Goal: Communication & Community: Answer question/provide support

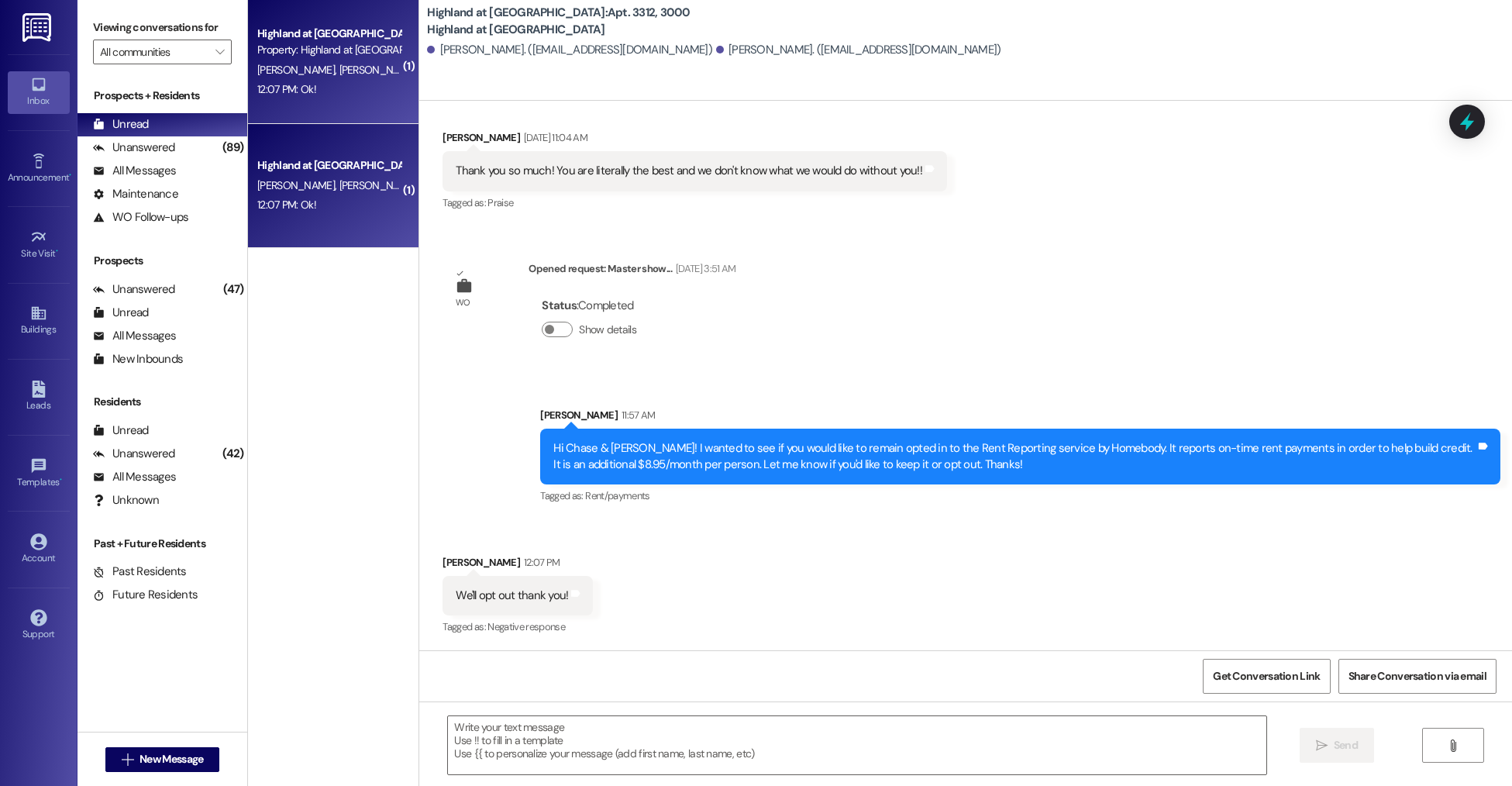
scroll to position [936, 0]
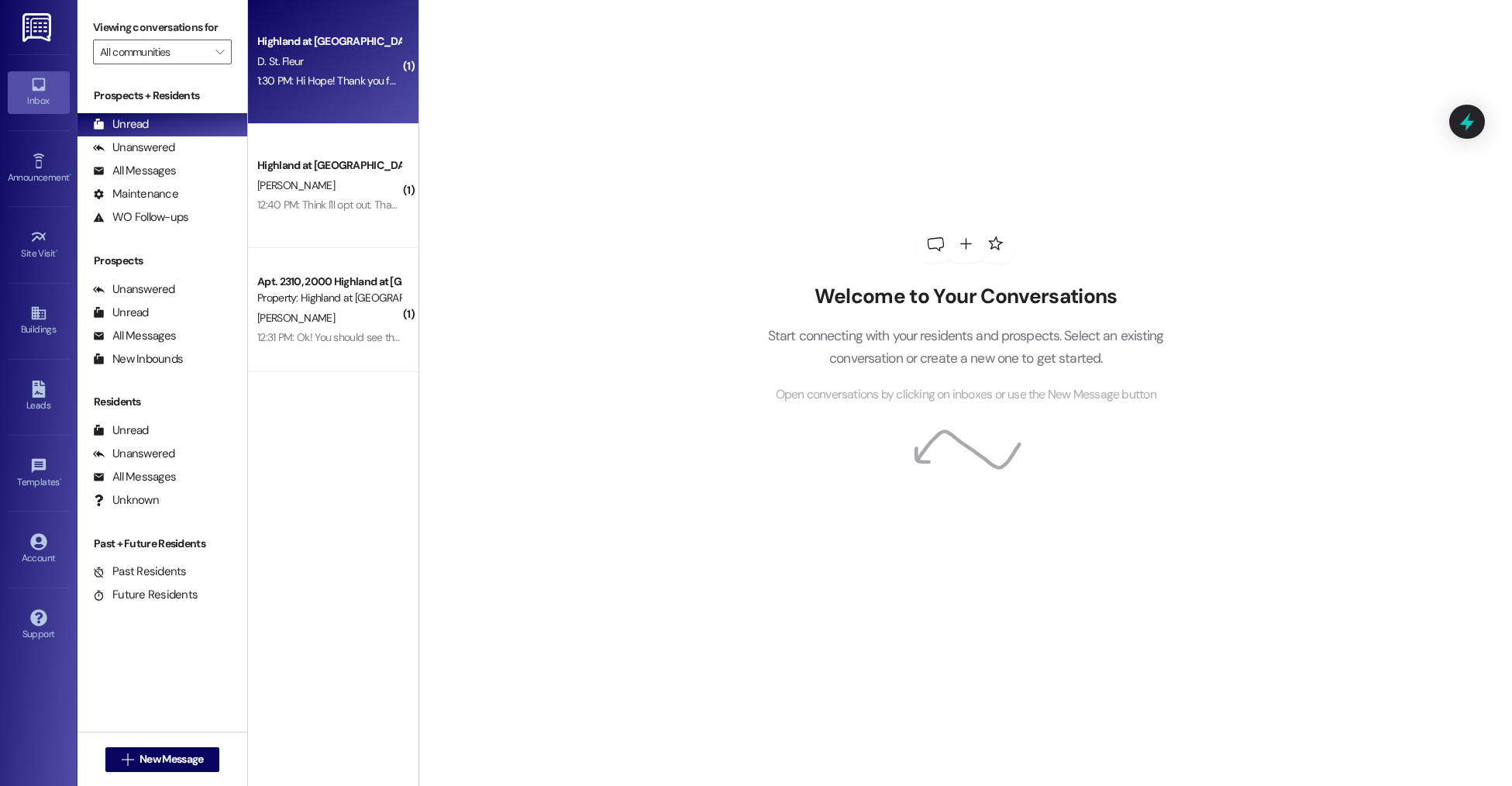
click at [302, 49] on div "Highland at [GEOGRAPHIC_DATA]" at bounding box center [329, 41] width 144 height 16
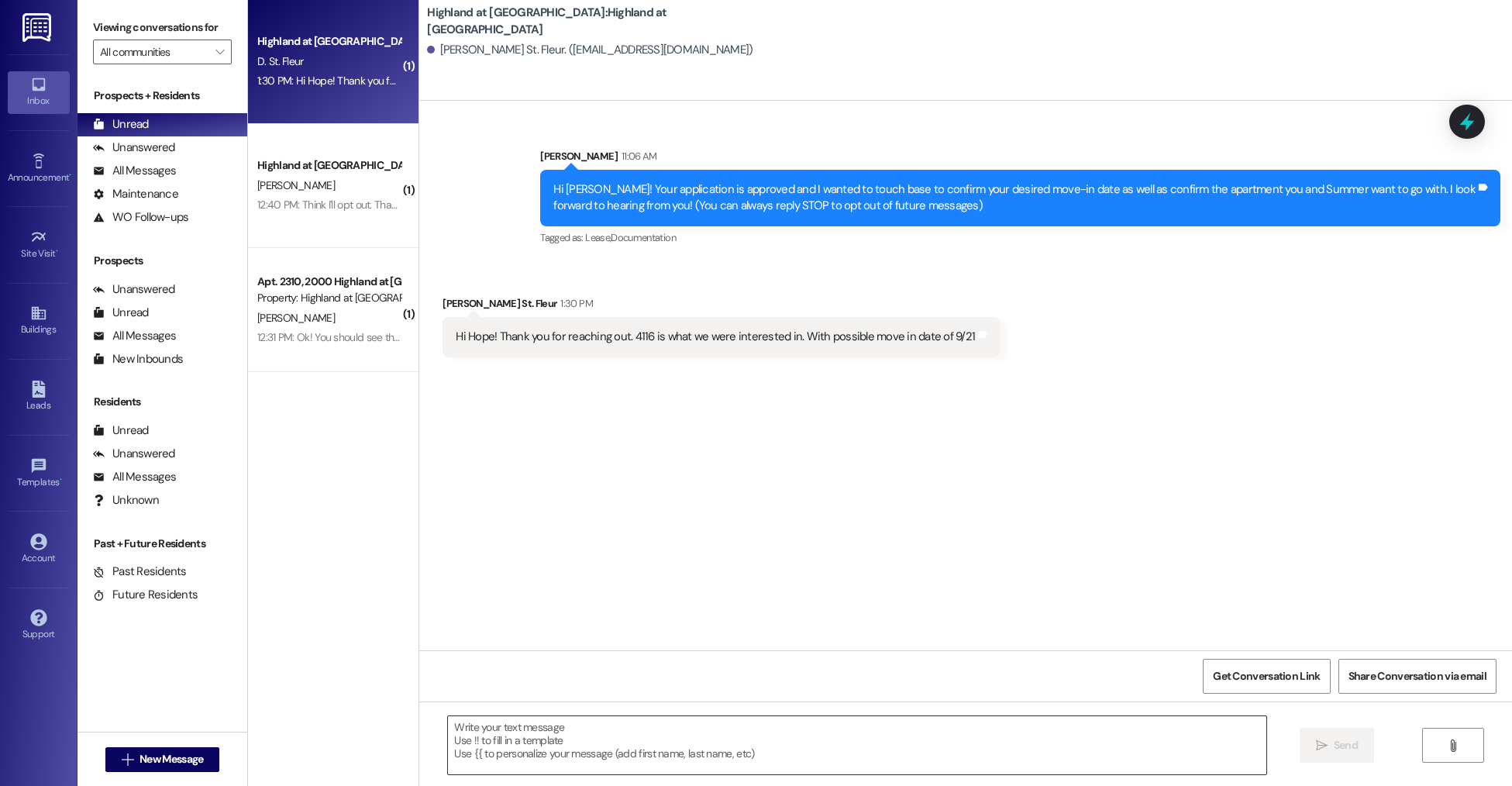
click at [521, 751] on textarea at bounding box center [857, 744] width 818 height 58
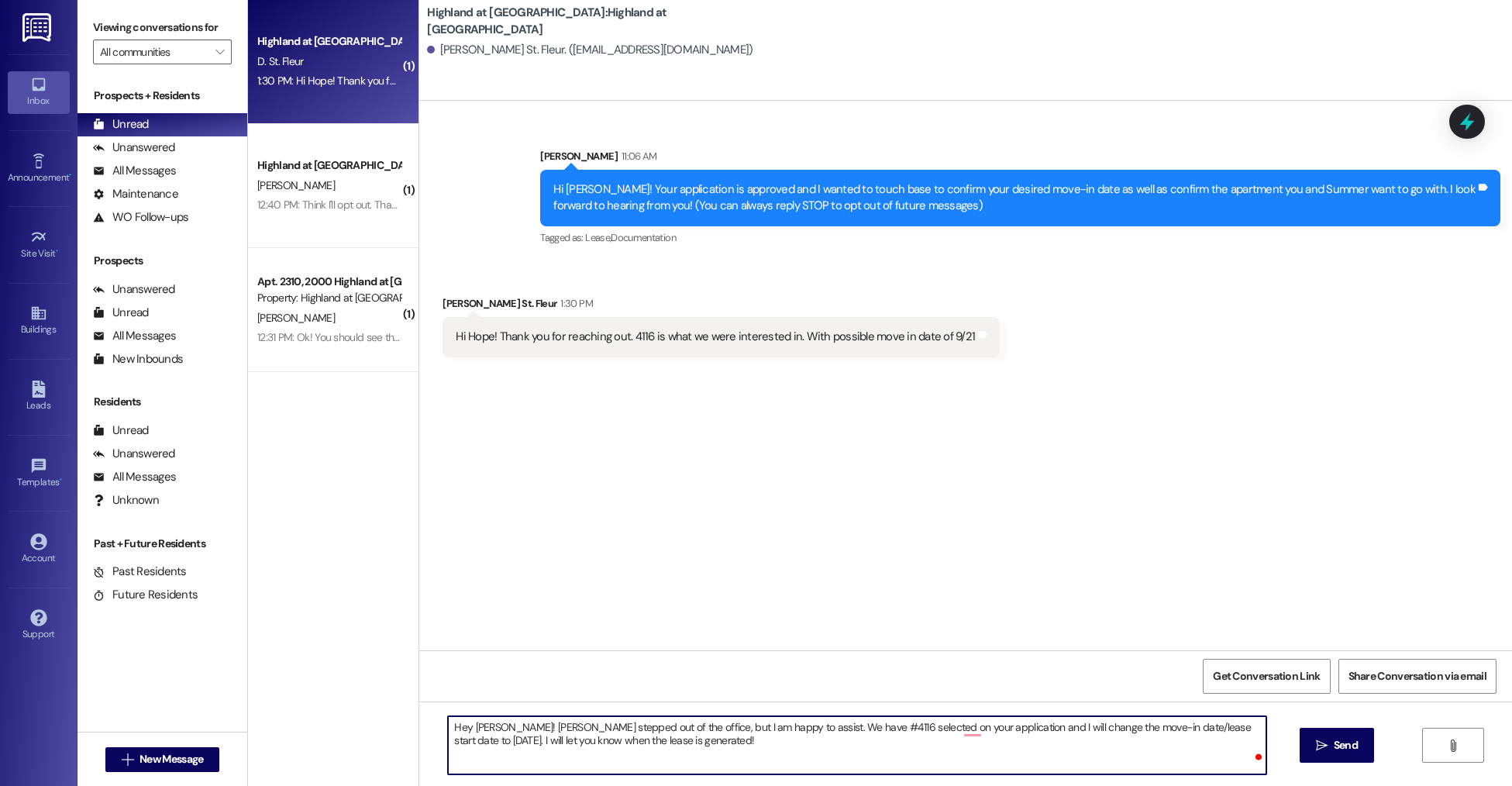
type textarea "Hey Darnell! Hope stepped out of the office, but I am happy to assist. We have …"
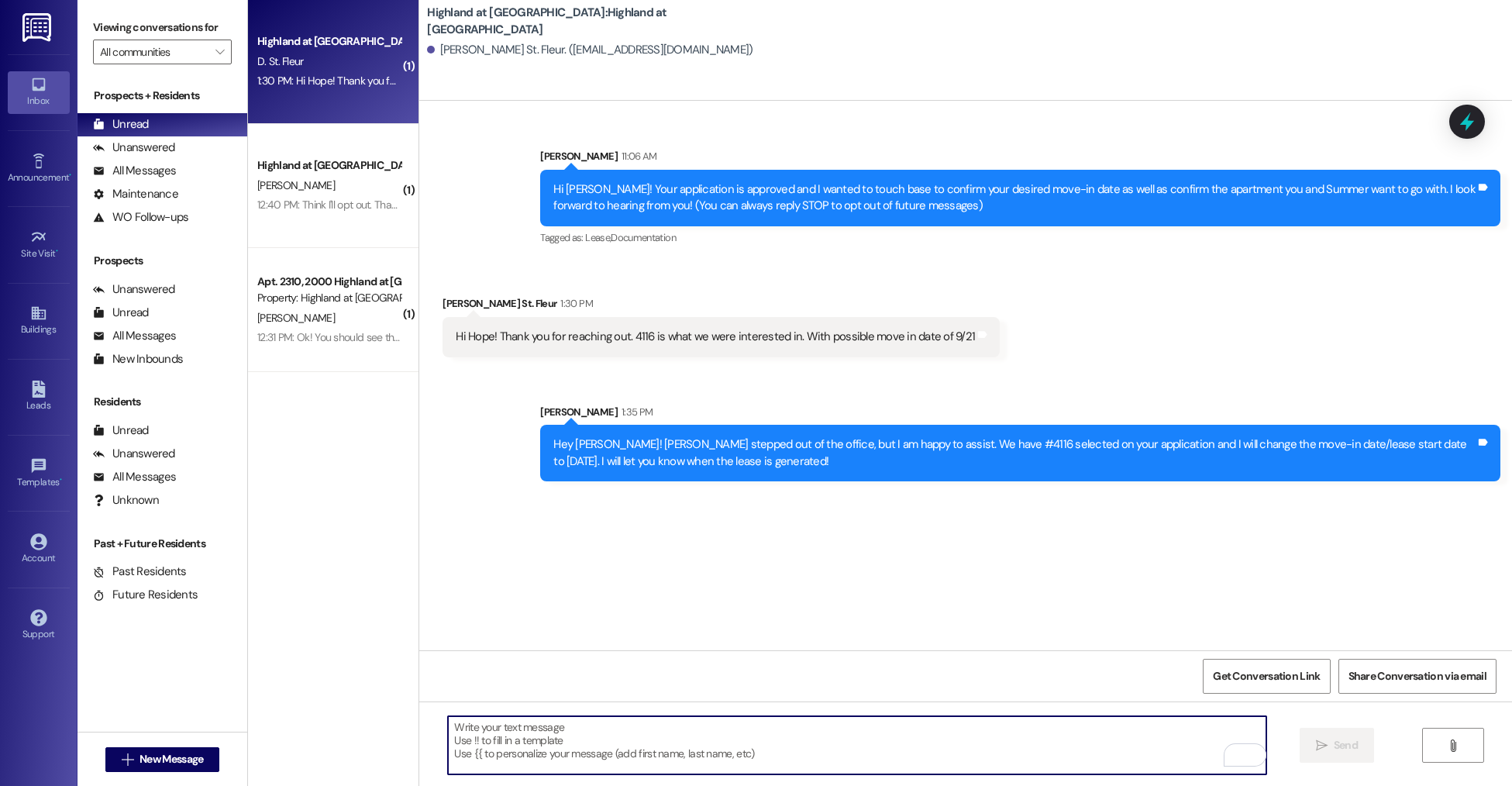
click at [742, 728] on textarea "To enrich screen reader interactions, please activate Accessibility in Grammarl…" at bounding box center [857, 744] width 818 height 58
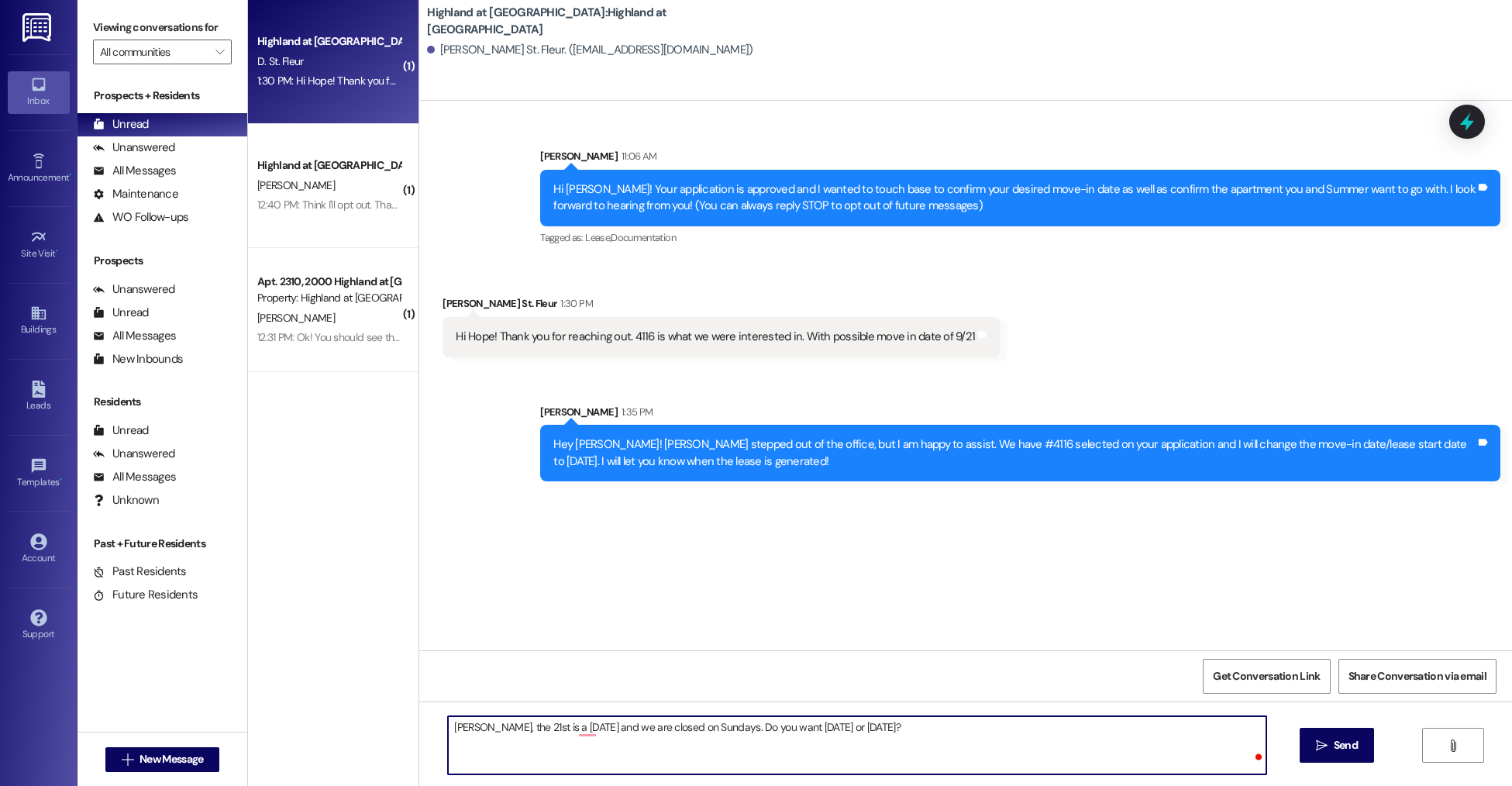
type textarea "Darnell, the 21st is a Sunday and we are closed on Sundays. Do you want Saturda…"
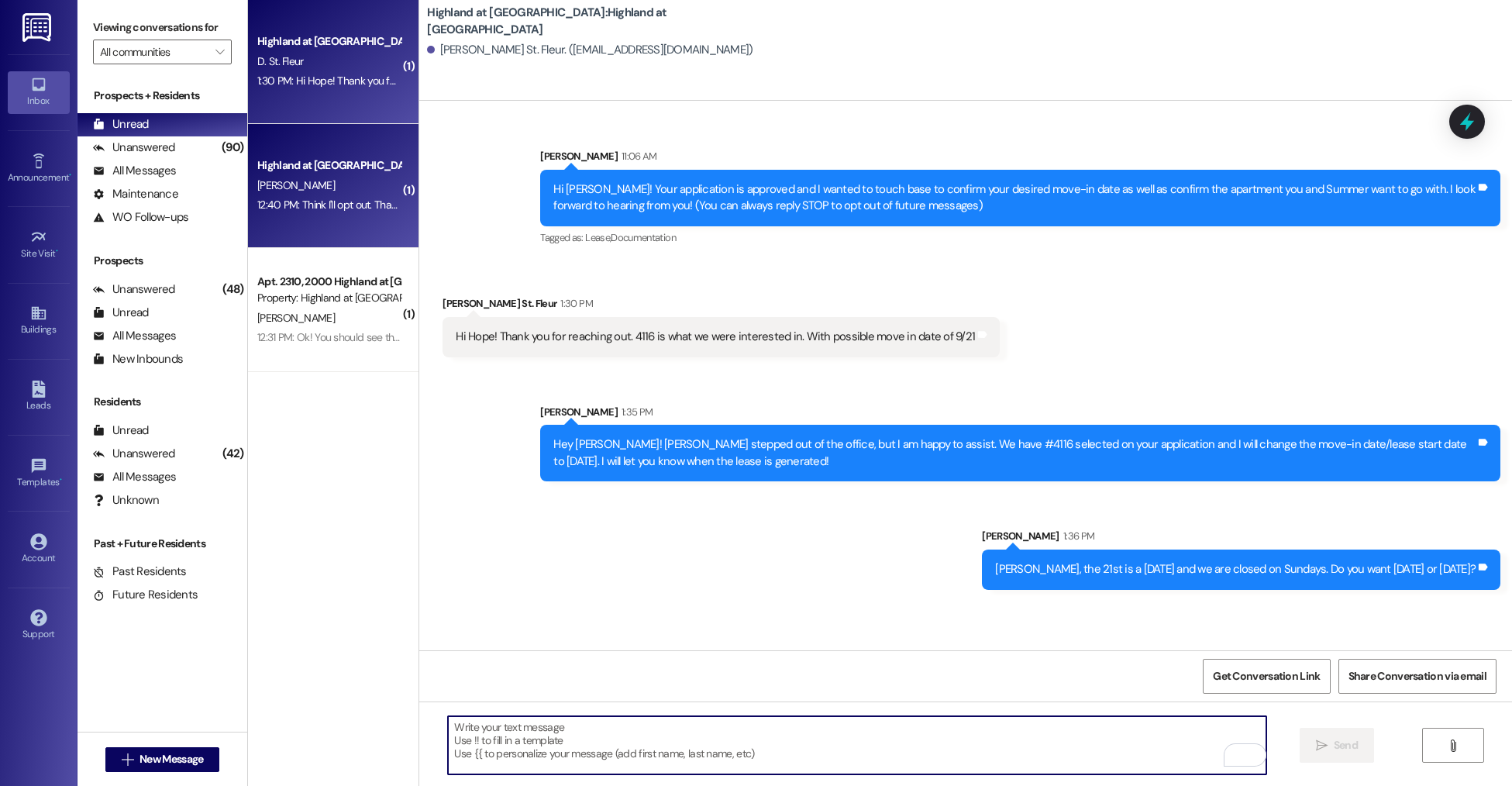
click at [366, 201] on div "12:40 PM: Think I'll opt out. Thanks for asking. alec 12:40 PM: Think I'll opt …" at bounding box center [396, 204] width 277 height 14
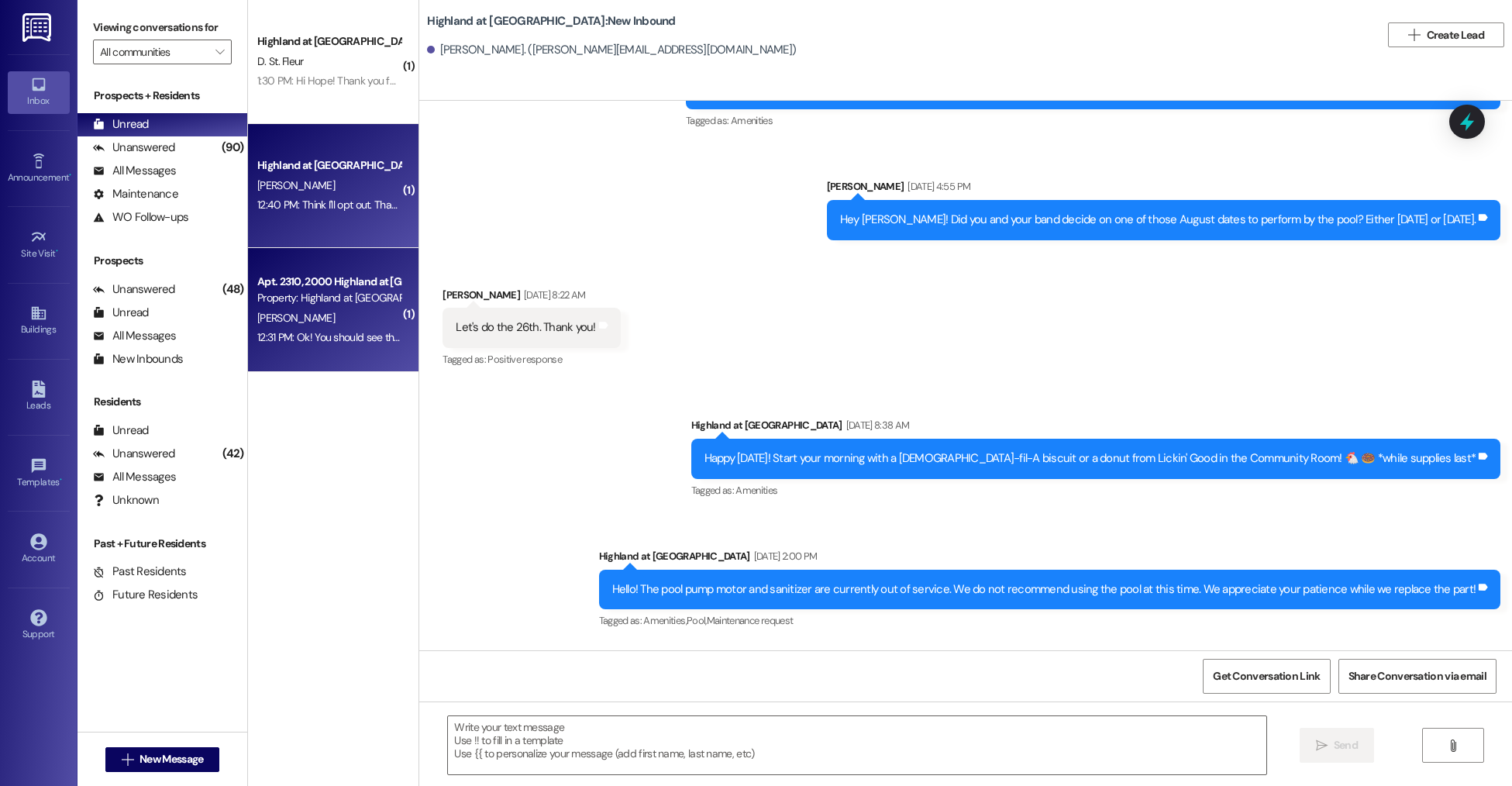
scroll to position [34731, 0]
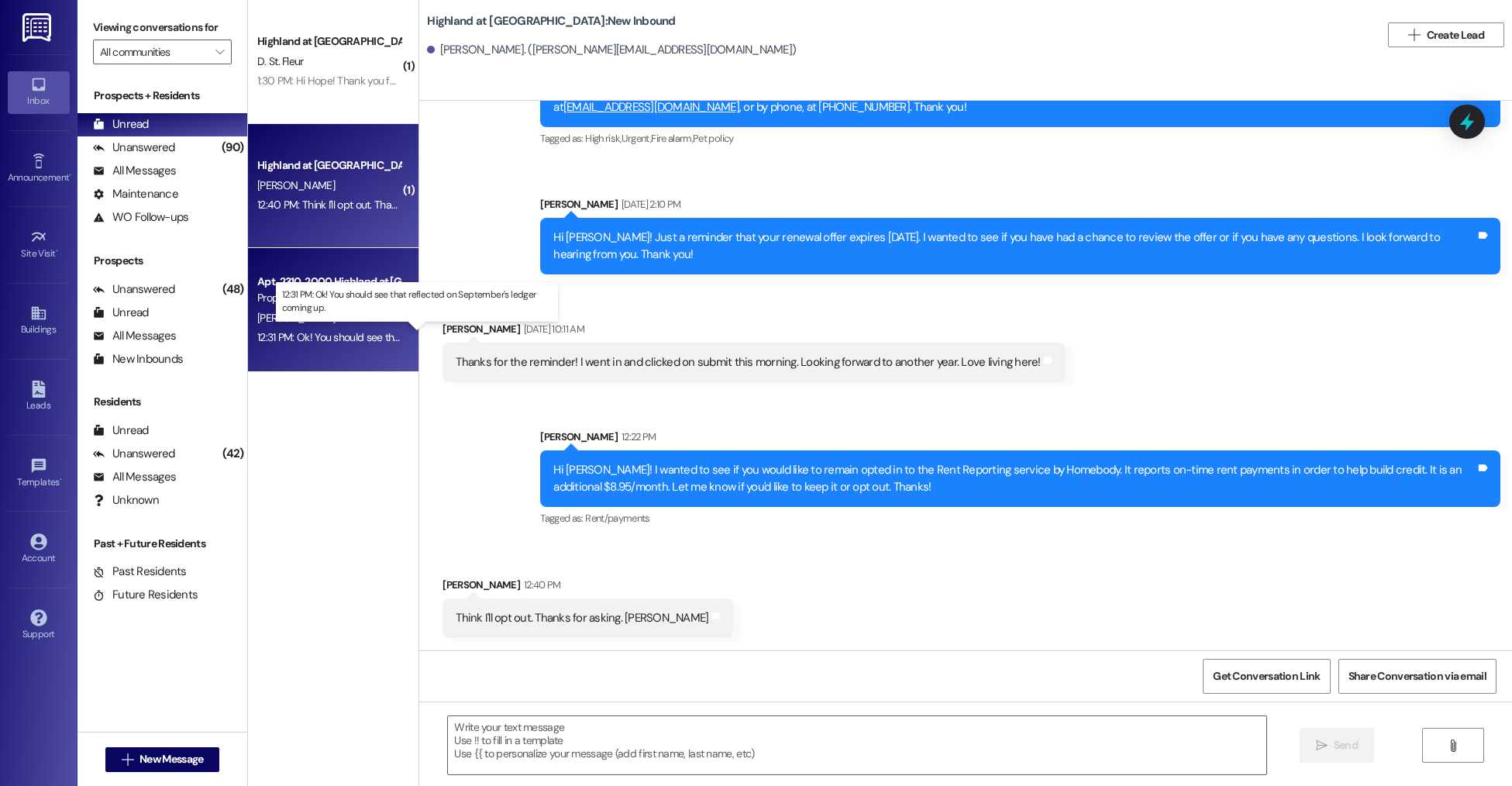
click at [385, 335] on div "12:31 PM: Ok! You should see that reflected on September's ledger coming up. 12…" at bounding box center [430, 337] width 345 height 14
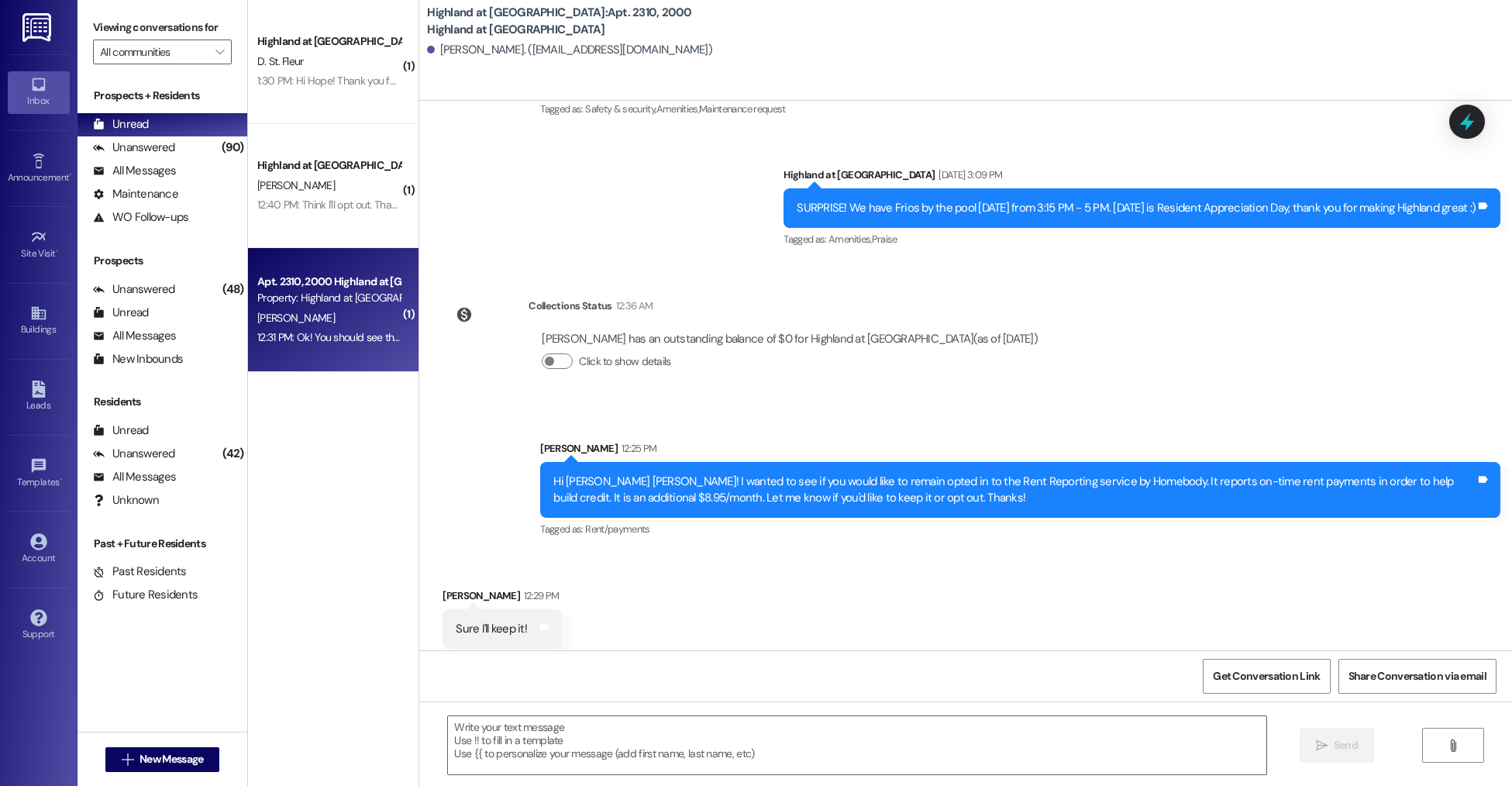
scroll to position [2431, 0]
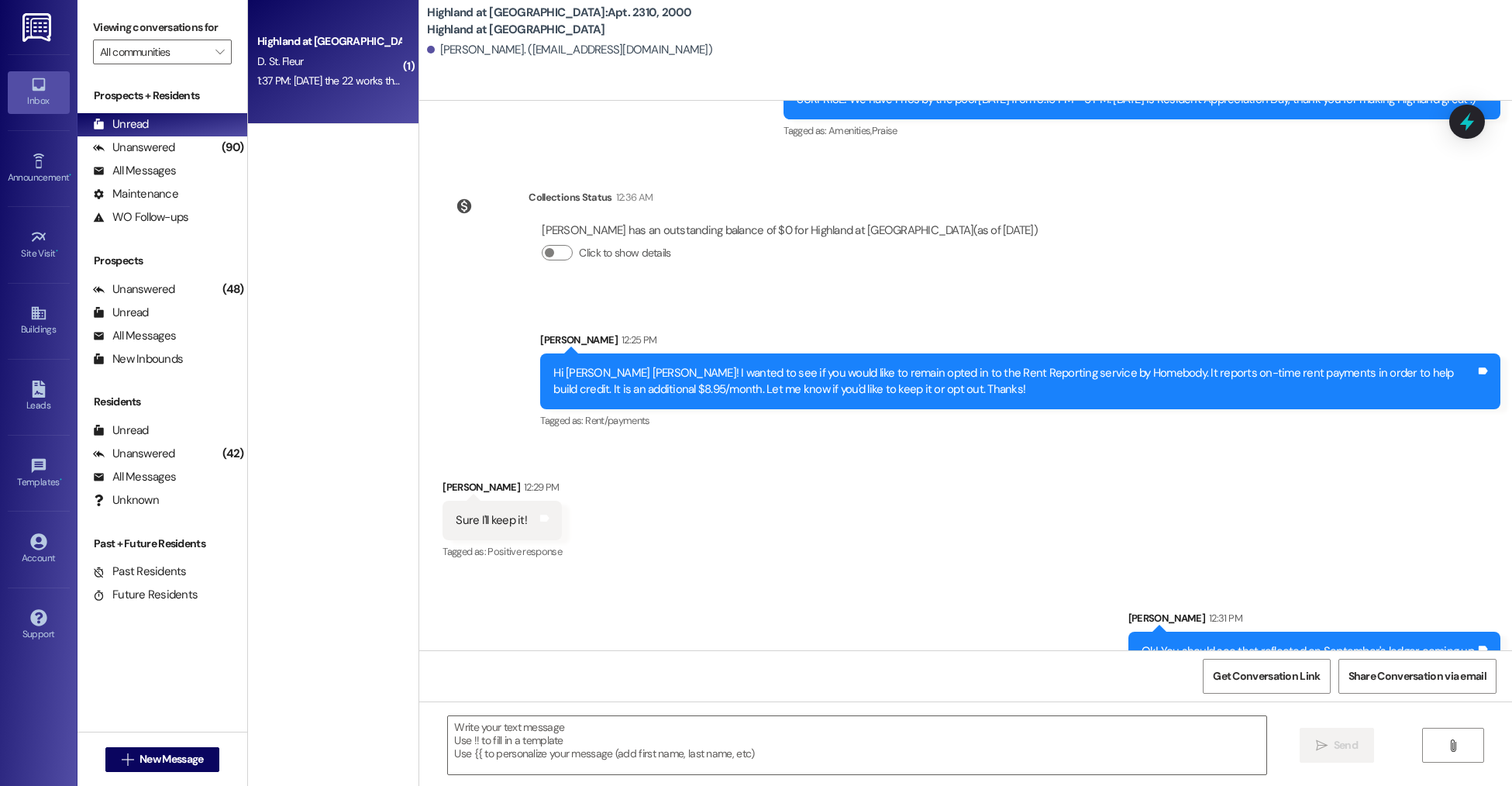
click at [287, 92] on div "Highland at Spring Hill Prospect D. St. Fleur 1:37 PM: Monday the 22 works than…" at bounding box center [333, 61] width 170 height 124
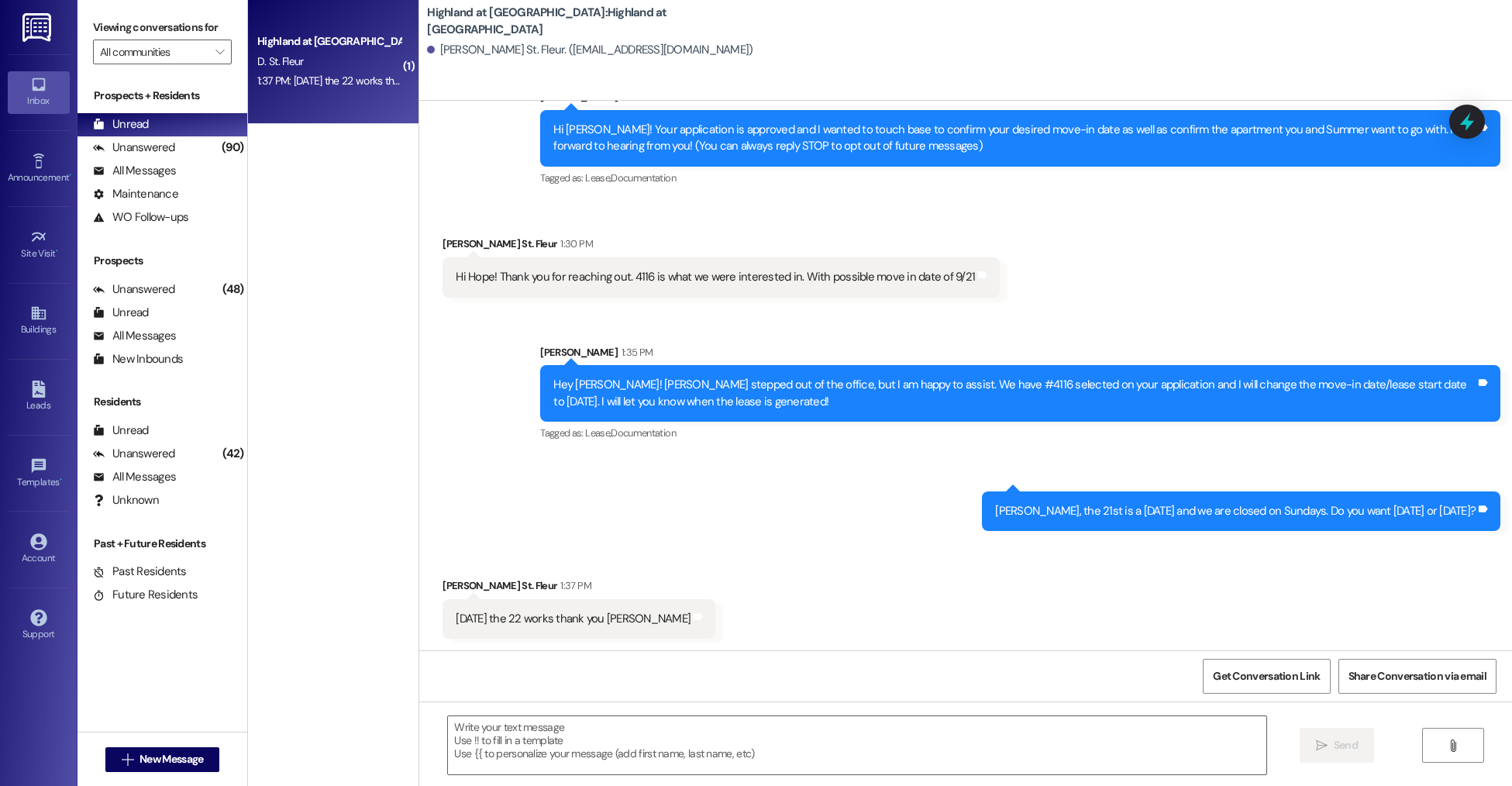
scroll to position [61, 0]
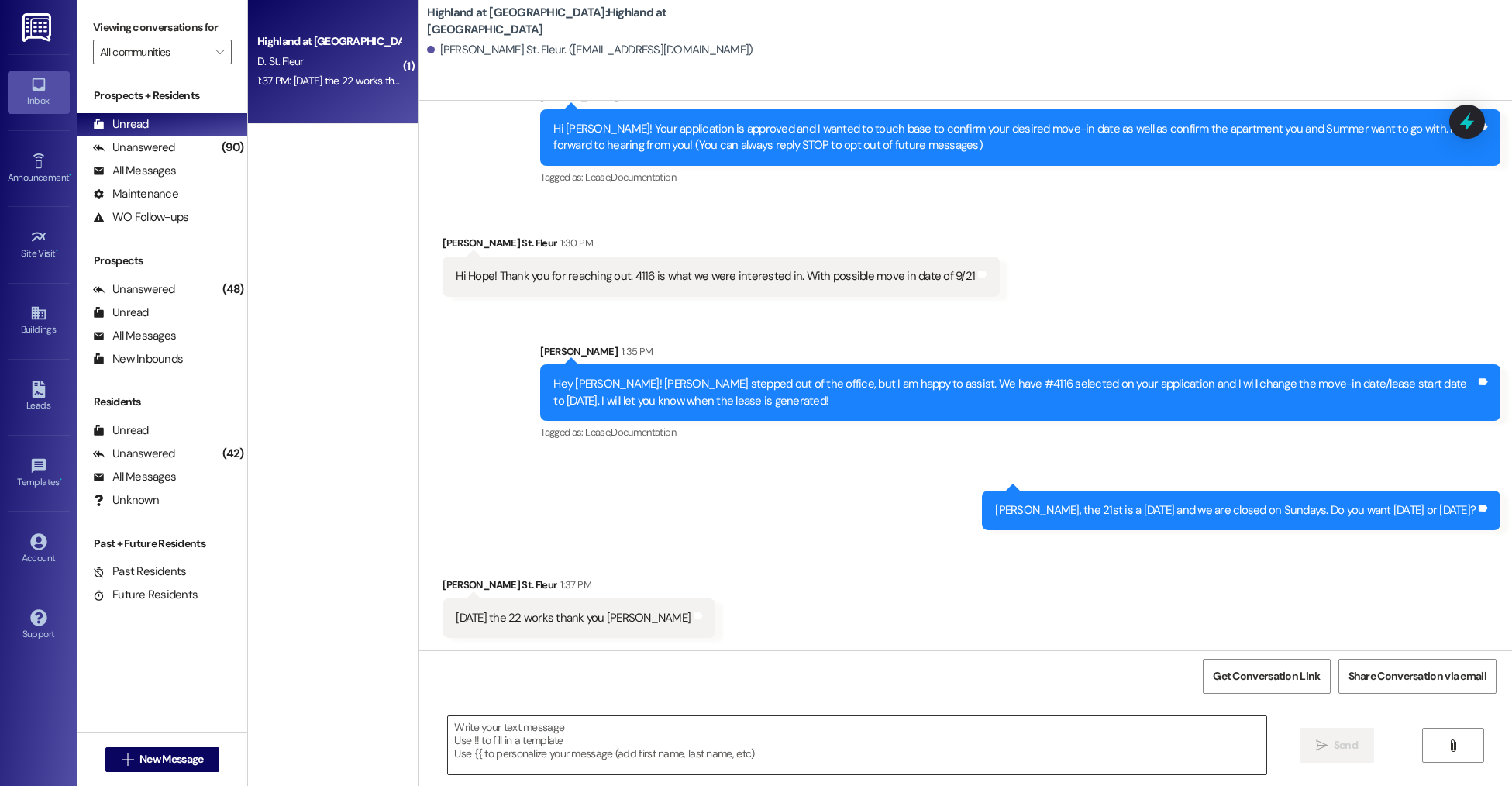
click at [615, 732] on textarea at bounding box center [857, 744] width 818 height 58
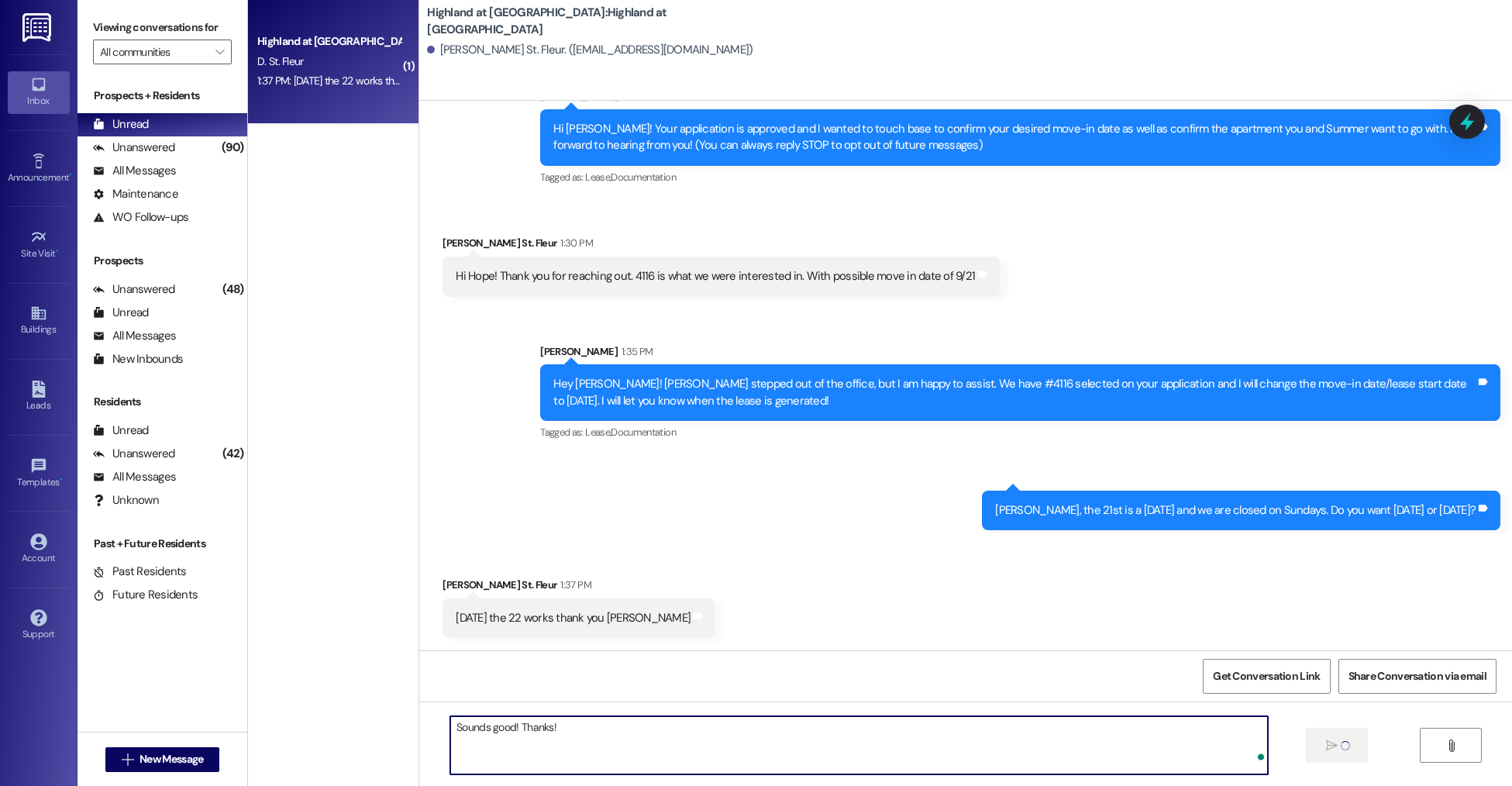
type textarea "Sounds good! Thanks!"
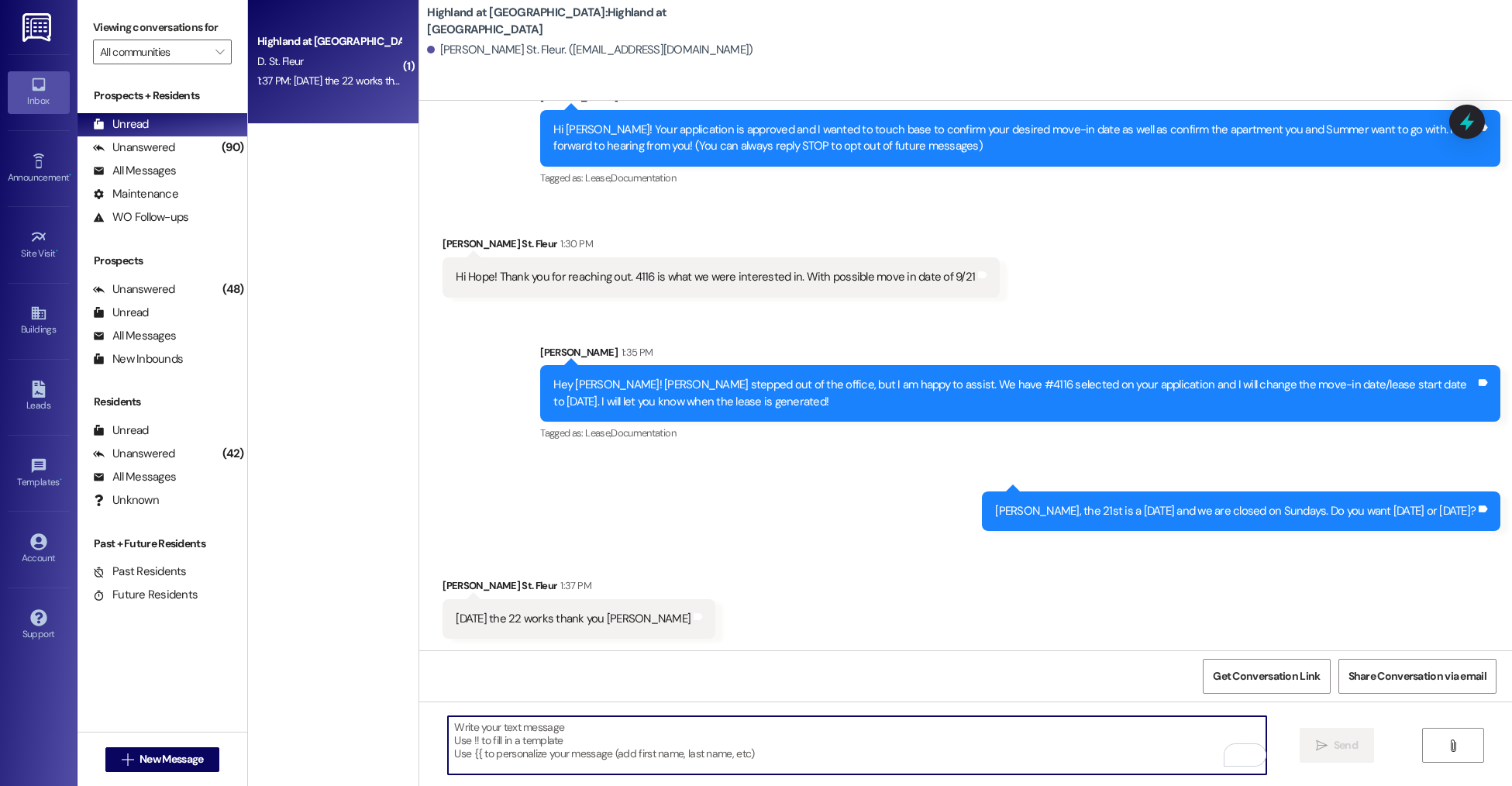
click at [765, 748] on textarea "To enrich screen reader interactions, please activate Accessibility in Grammarl…" at bounding box center [857, 744] width 818 height 58
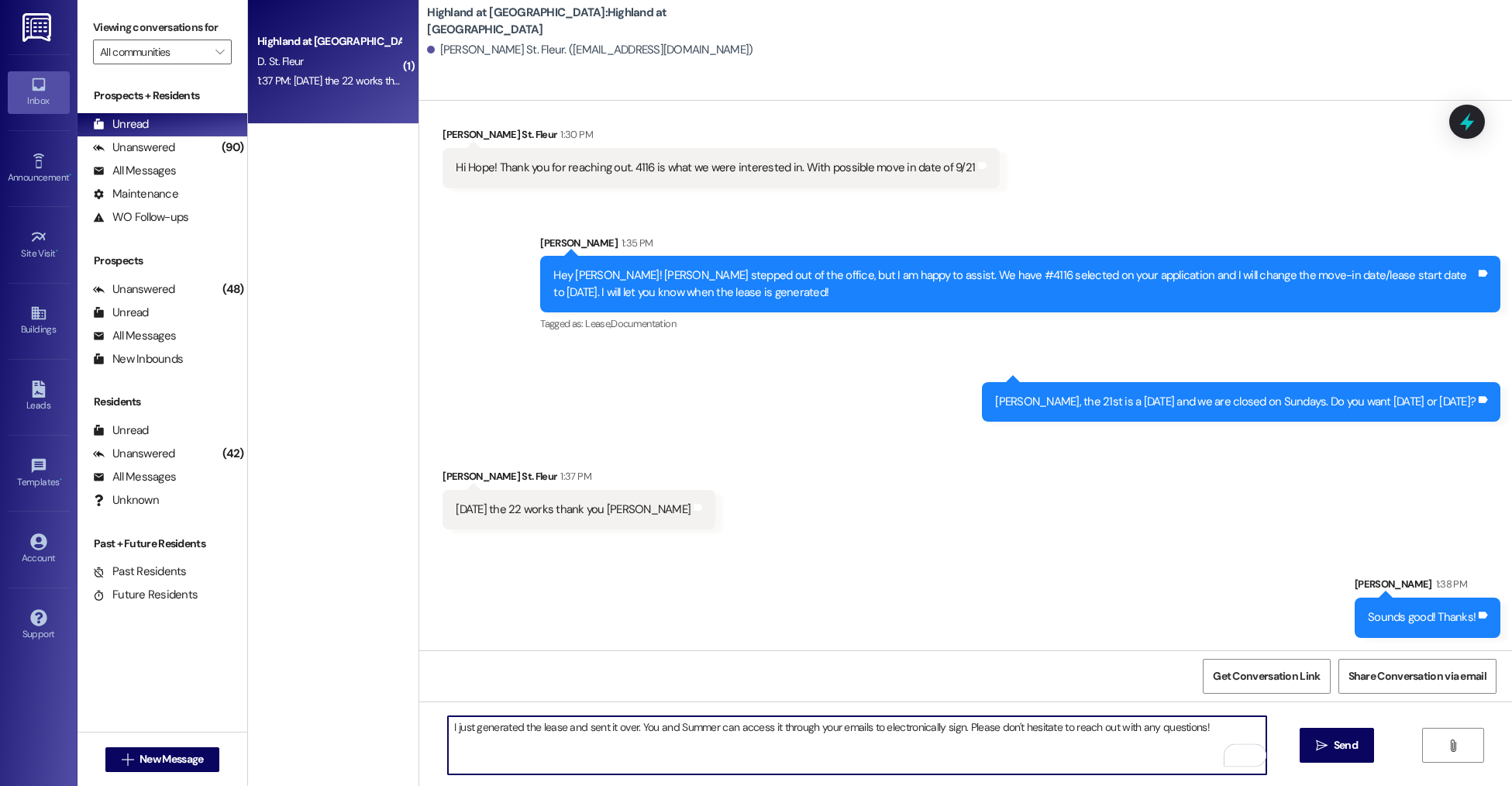
type textarea "I just generated the lease and sent it over. You and Summer can access it throu…"
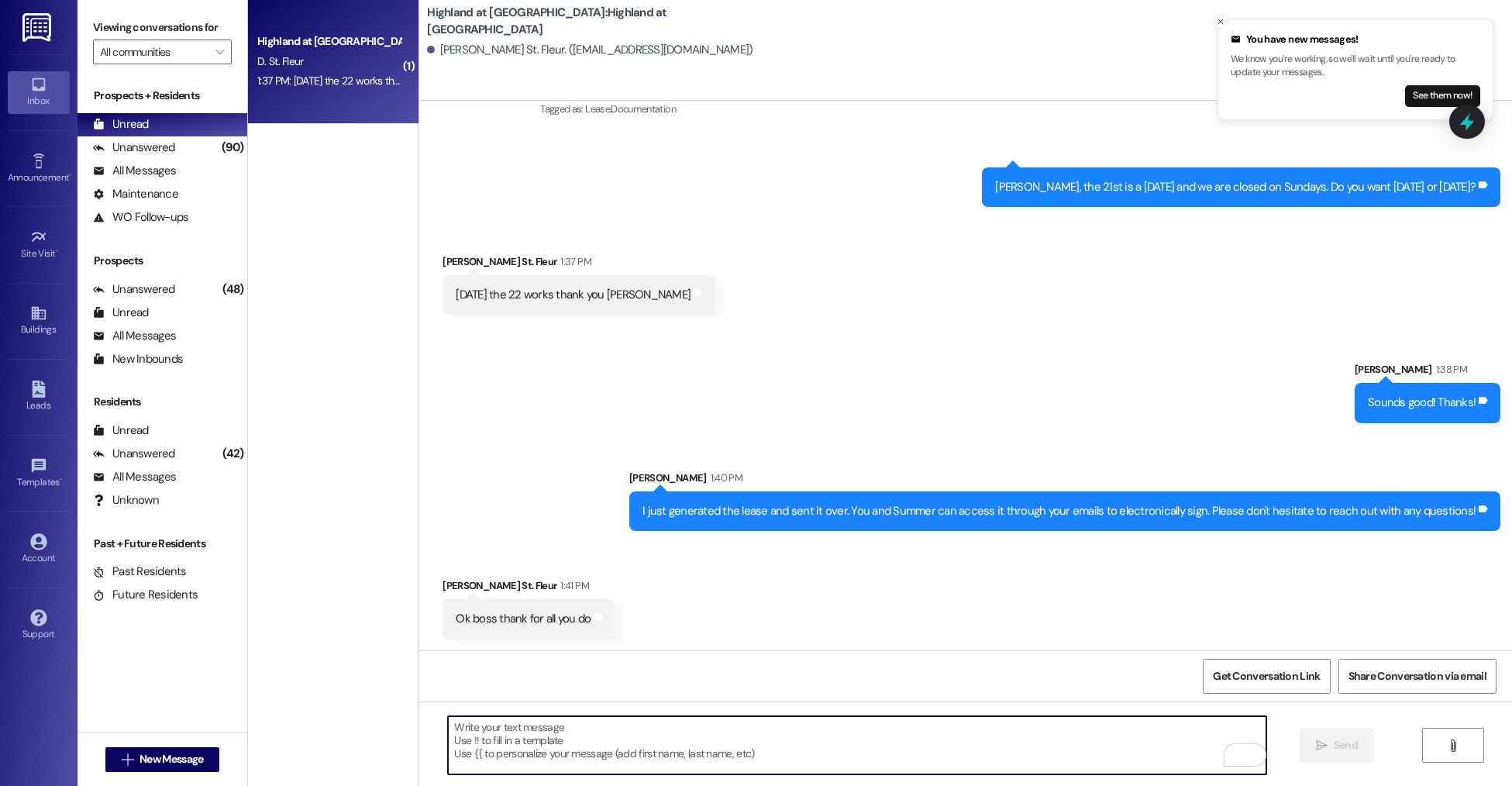
scroll to position [384, 0]
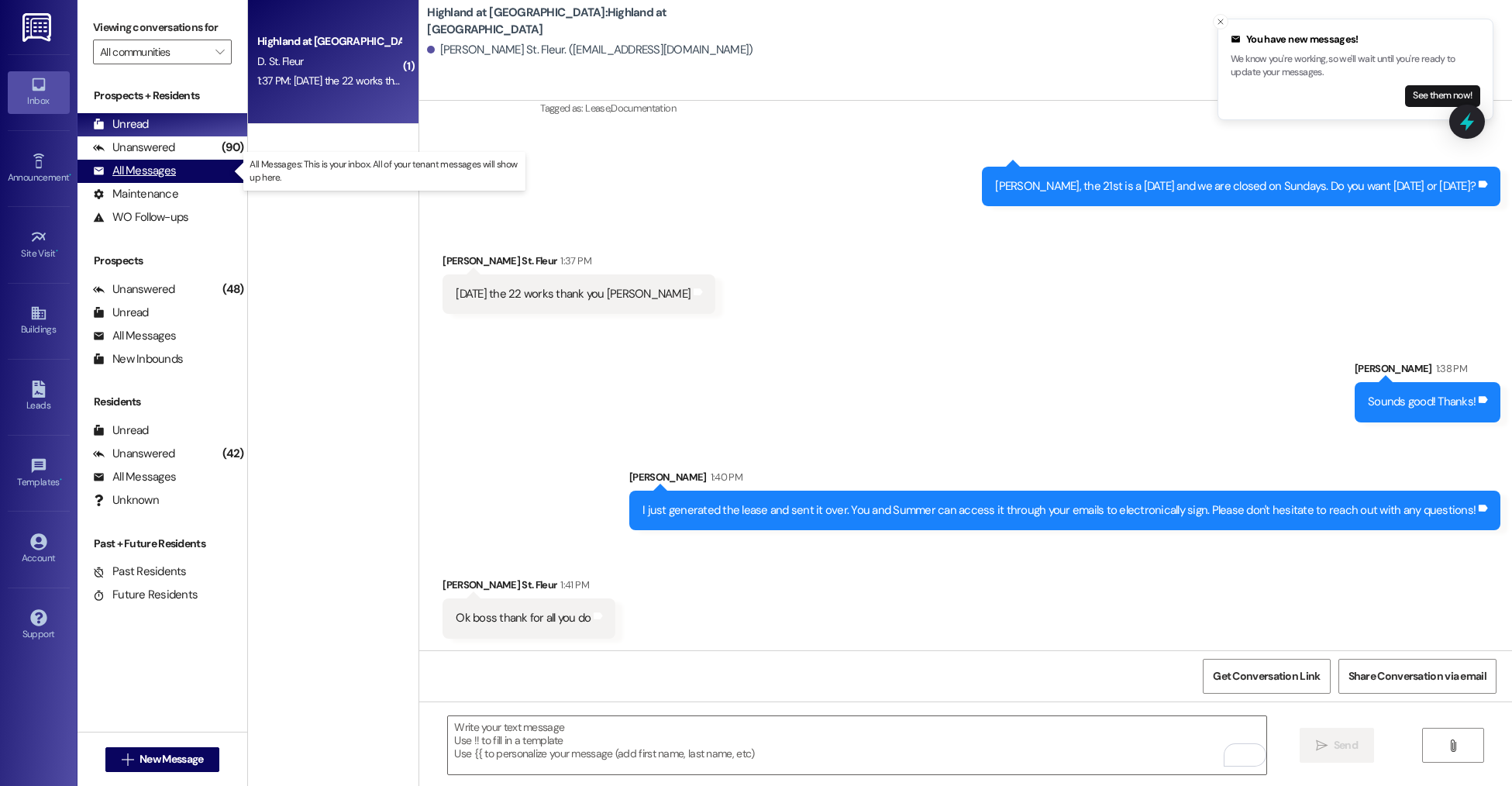
click at [179, 174] on div "All Messages (undefined)" at bounding box center [162, 171] width 169 height 24
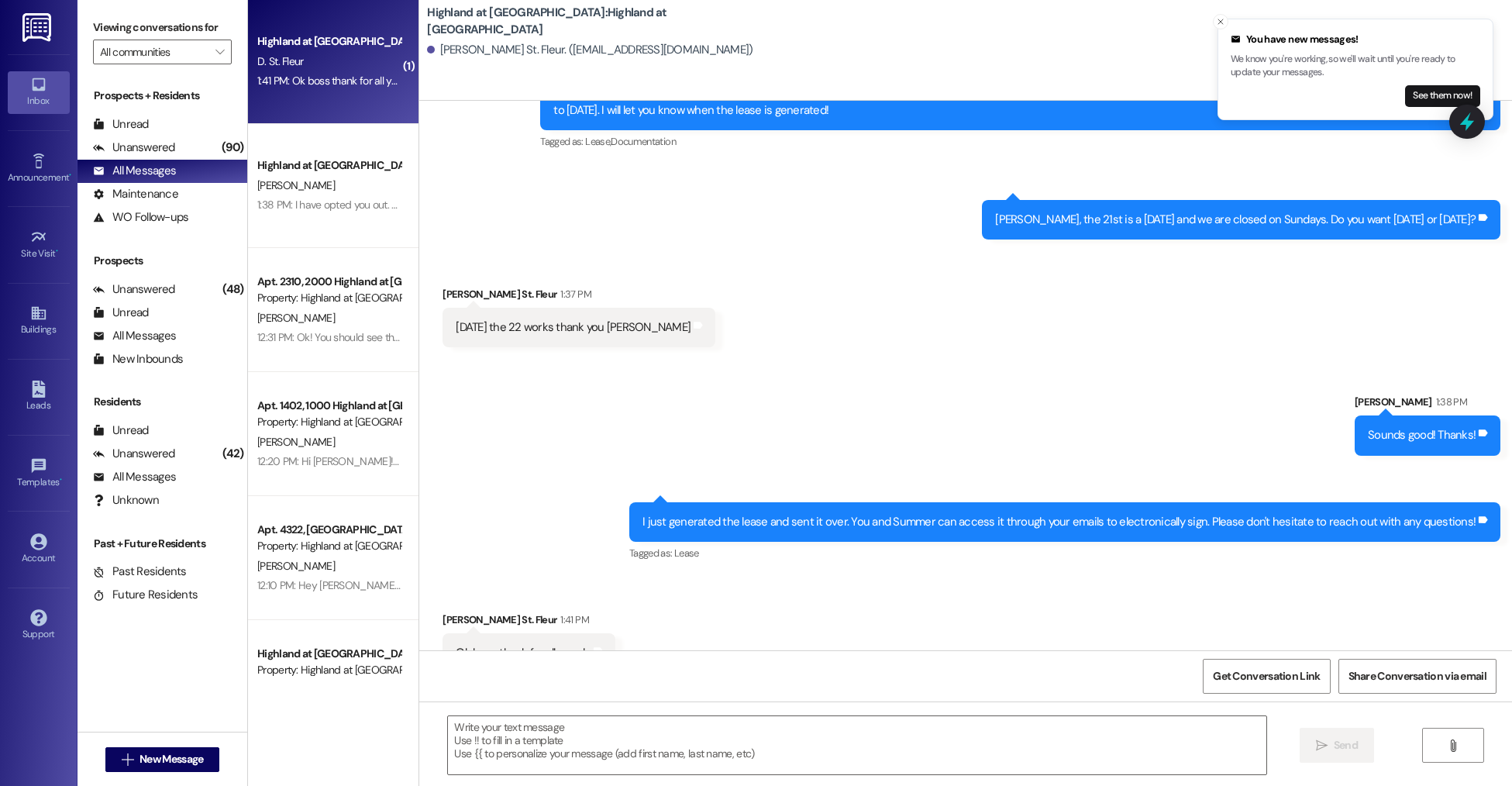
scroll to position [385, 0]
